Goal: Information Seeking & Learning: Check status

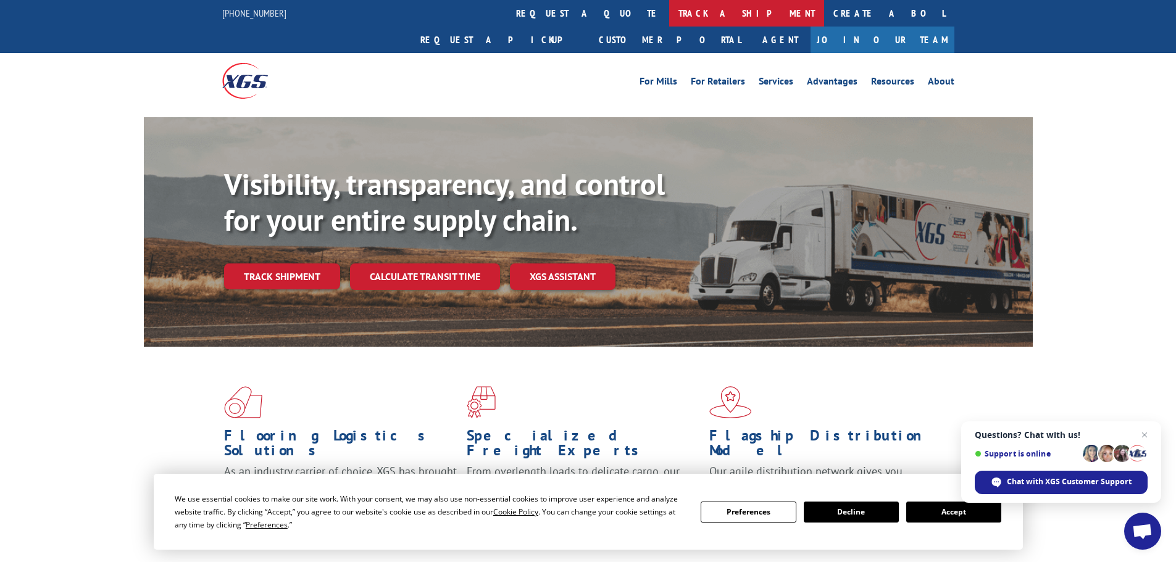
click at [669, 12] on link "track a shipment" at bounding box center [746, 13] width 155 height 27
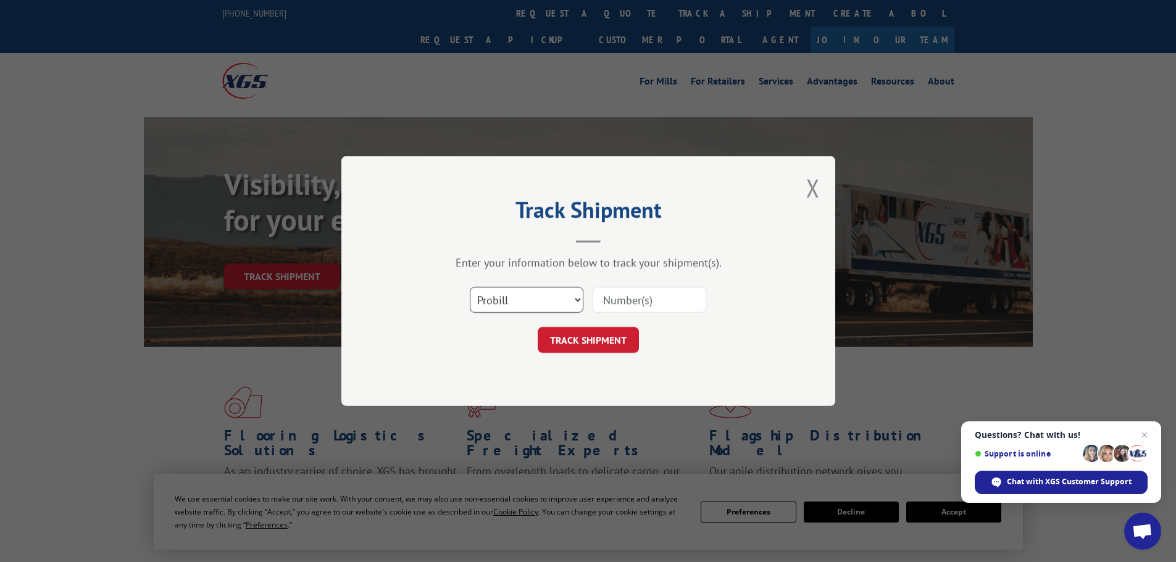
click at [567, 298] on select "Select category... Probill BOL PO" at bounding box center [527, 300] width 114 height 26
select select "bol"
click at [470, 287] on select "Select category... Probill BOL PO" at bounding box center [527, 300] width 114 height 26
click at [628, 302] on input at bounding box center [650, 300] width 114 height 26
paste input "5513743"
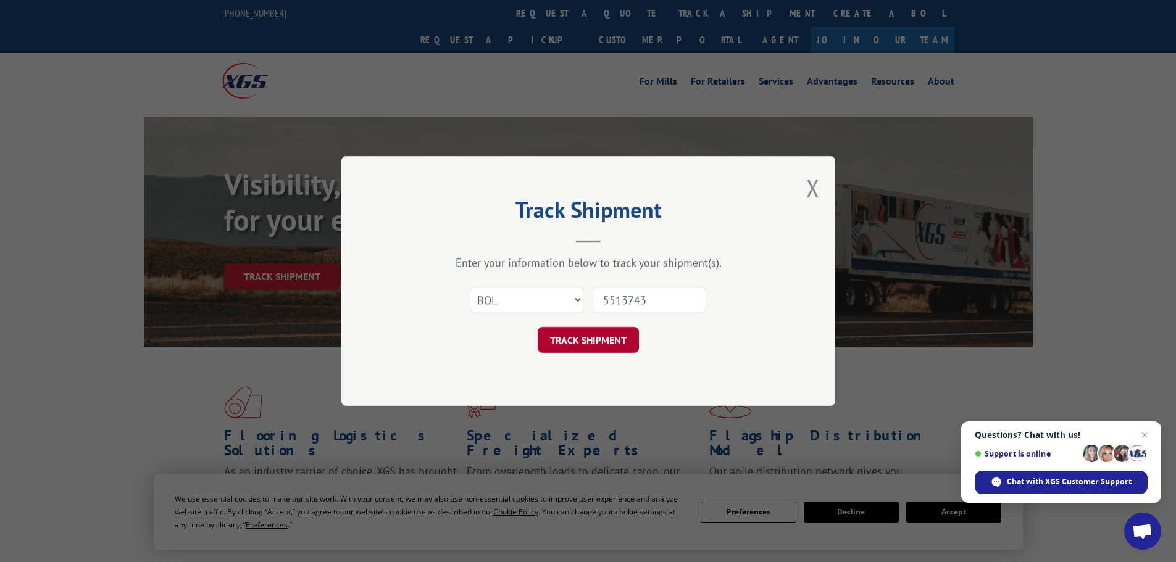
type input "5513743"
click at [589, 336] on button "TRACK SHIPMENT" at bounding box center [588, 340] width 101 height 26
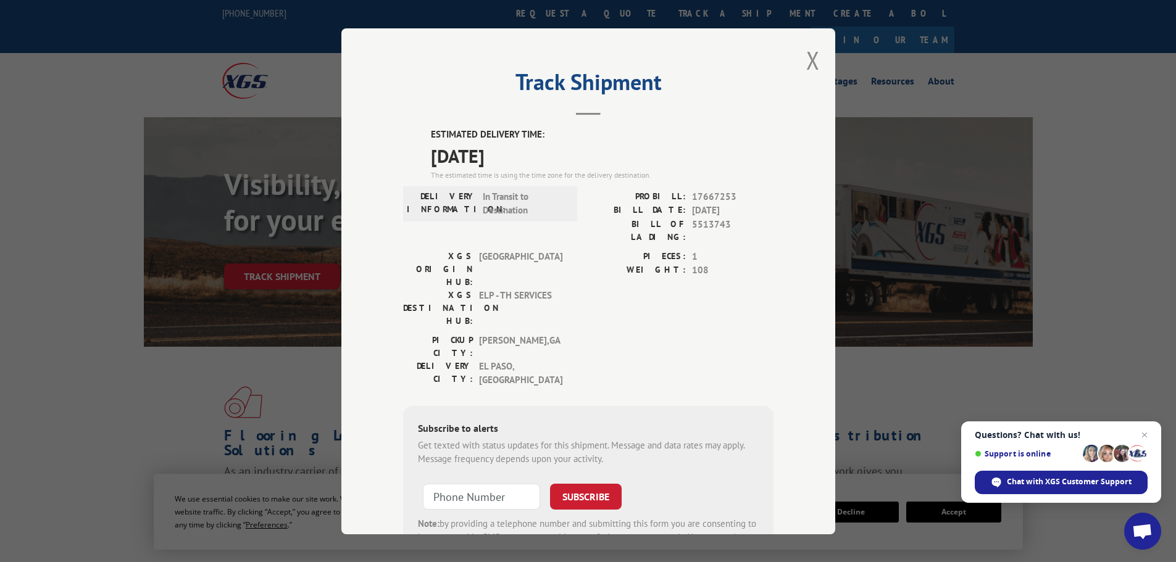
click at [822, 65] on div "Track Shipment ESTIMATED DELIVERY TIME: [DATE] The estimated time is using the …" at bounding box center [588, 281] width 494 height 506
click at [811, 69] on button "Close modal" at bounding box center [813, 60] width 14 height 33
